Goal: Navigation & Orientation: Find specific page/section

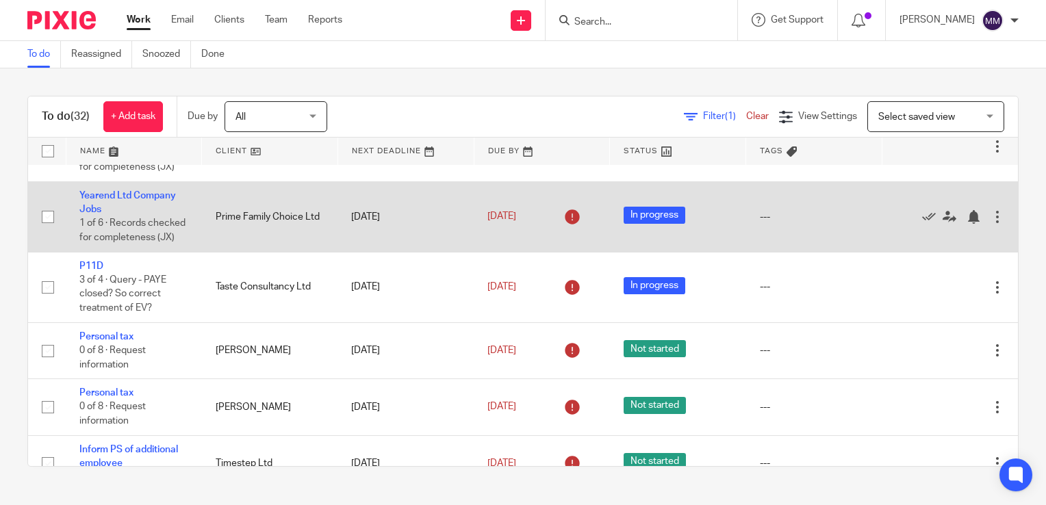
scroll to position [446, 0]
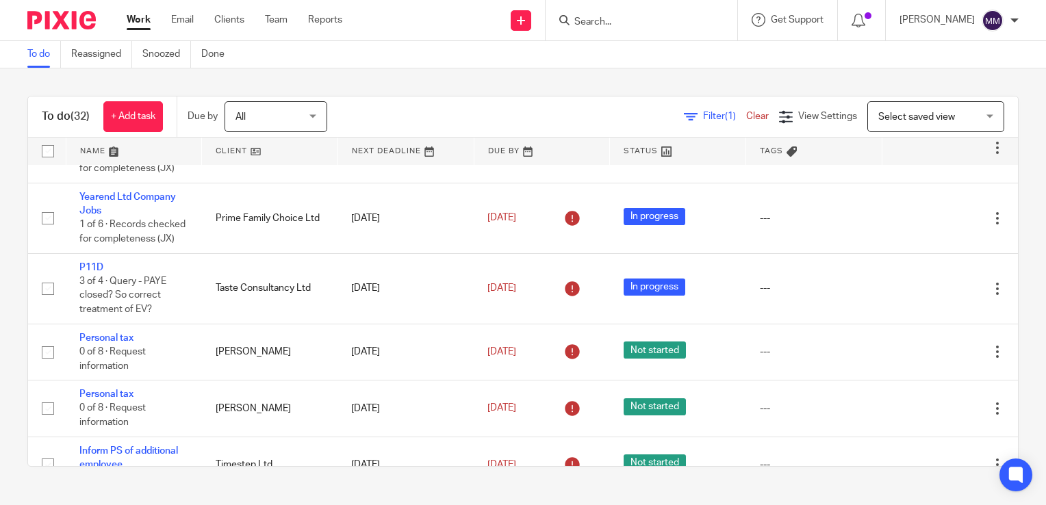
click at [312, 160] on link at bounding box center [270, 151] width 136 height 27
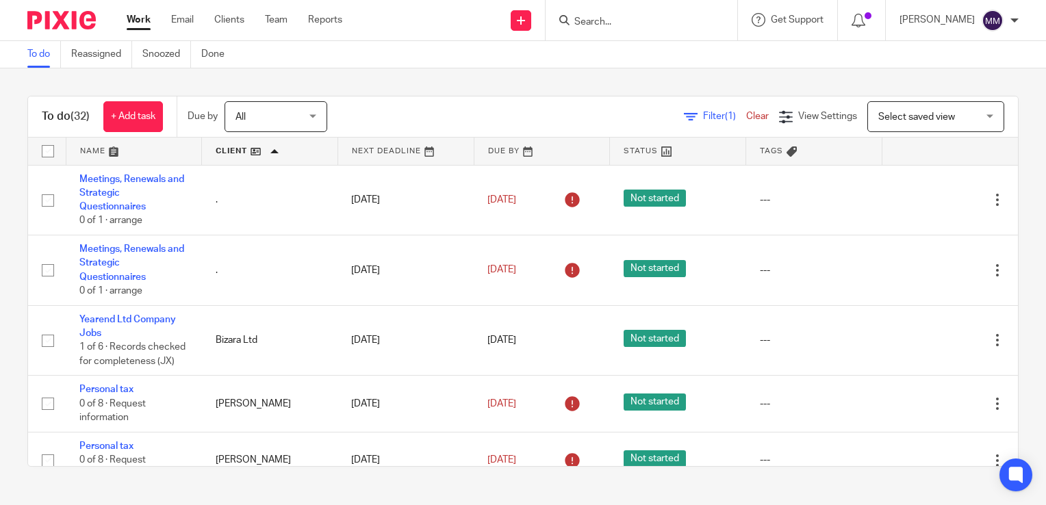
click at [157, 149] on link at bounding box center [134, 151] width 136 height 27
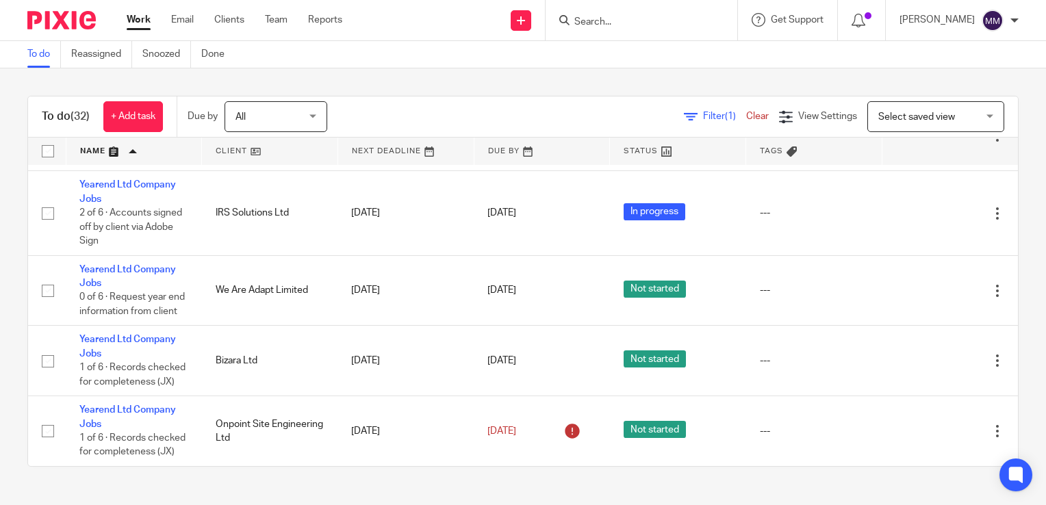
scroll to position [1854, 0]
click at [158, 485] on div "To do (32) + Add task Due by All All [DATE] [DATE] This week Next week This mon…" at bounding box center [523, 281] width 1046 height 426
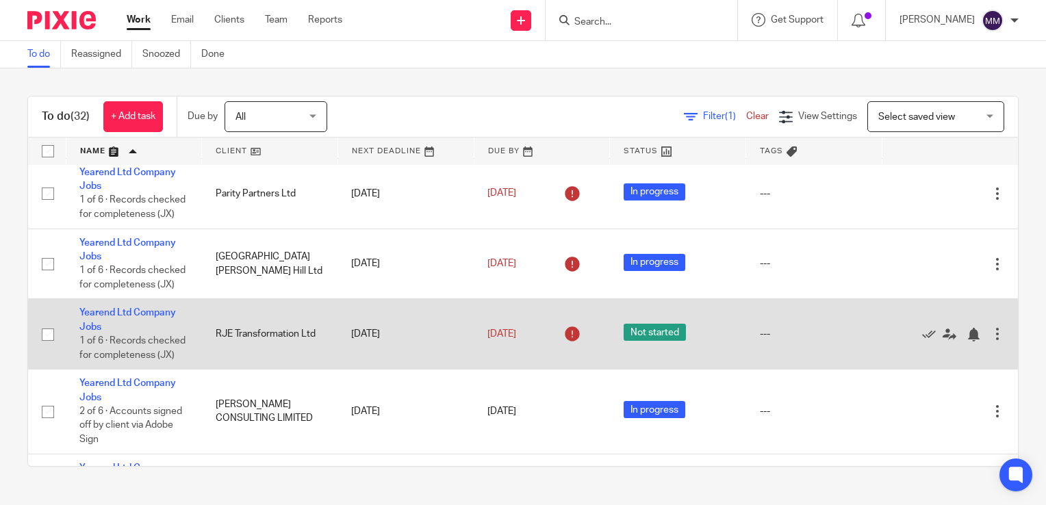
scroll to position [1351, 0]
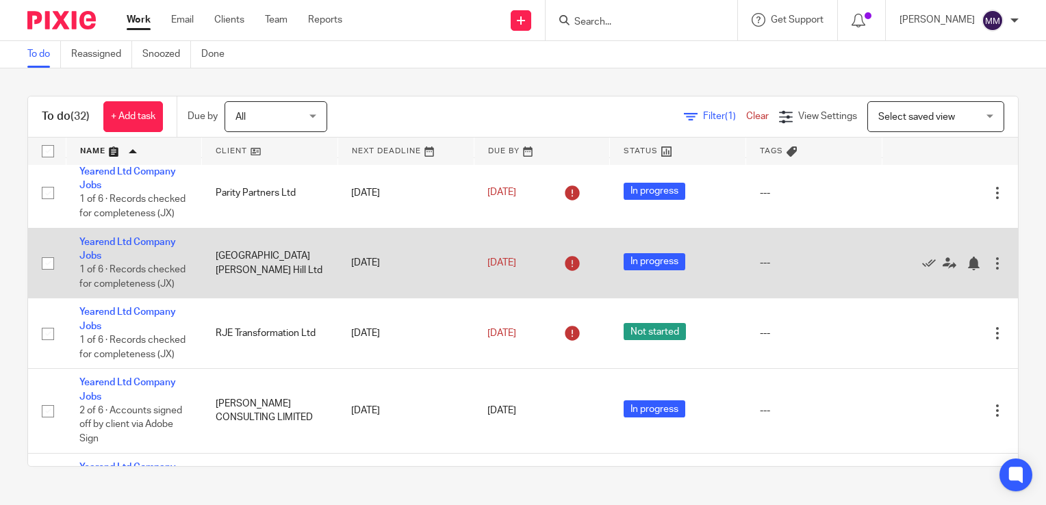
drag, startPoint x: 275, startPoint y: 332, endPoint x: 214, endPoint y: 322, distance: 61.1
click at [214, 299] on td "[GEOGRAPHIC_DATA][PERSON_NAME] Hill Ltd" at bounding box center [270, 263] width 136 height 71
drag, startPoint x: 210, startPoint y: 322, endPoint x: 296, endPoint y: 336, distance: 86.7
click at [296, 299] on td "[GEOGRAPHIC_DATA][PERSON_NAME] Hill Ltd" at bounding box center [270, 263] width 136 height 71
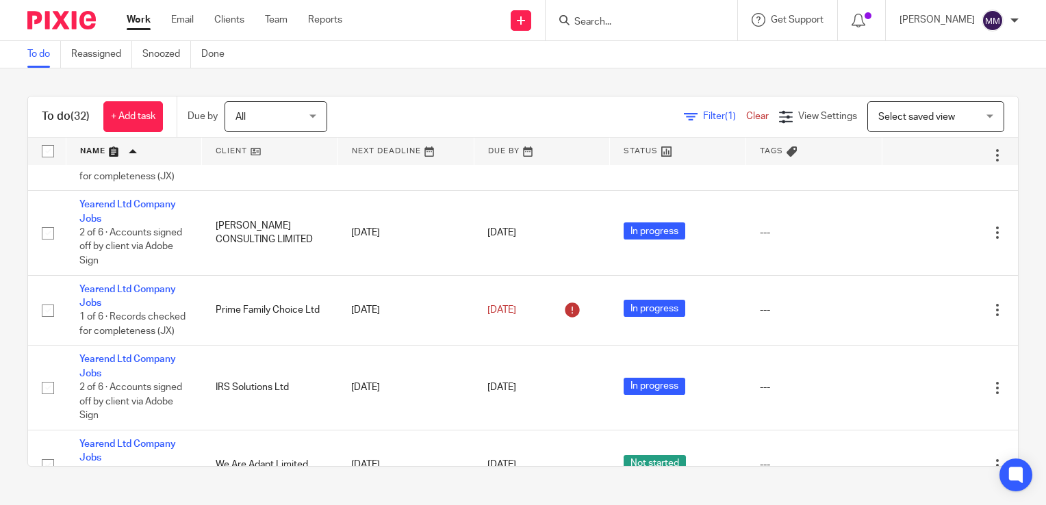
scroll to position [1528, 0]
